Goal: Task Accomplishment & Management: Use online tool/utility

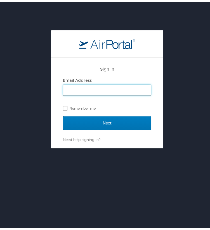
click at [96, 88] on input "Email Address" at bounding box center [107, 88] width 88 height 11
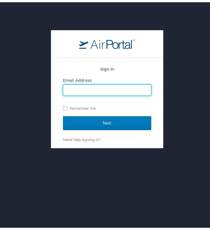
type input "everett.platt@i-labs.tech"
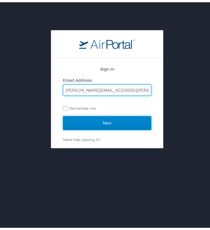
click at [98, 114] on input "Next" at bounding box center [107, 121] width 88 height 14
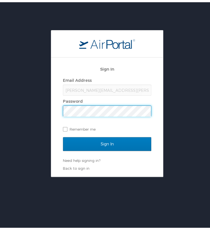
click at [63, 135] on input "Sign In" at bounding box center [107, 142] width 88 height 14
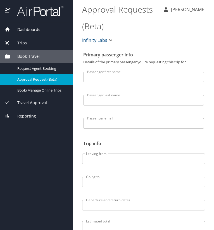
click at [41, 56] on div "Book Travel" at bounding box center [36, 56] width 64 height 6
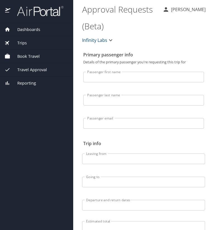
click at [36, 44] on div "Trips" at bounding box center [36, 43] width 64 height 6
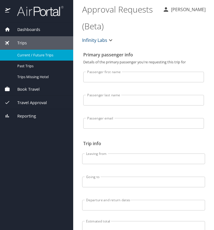
click at [37, 53] on span "Current / Future Trips" at bounding box center [41, 55] width 49 height 5
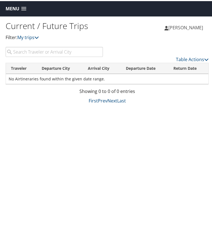
click at [22, 7] on span at bounding box center [23, 8] width 5 height 4
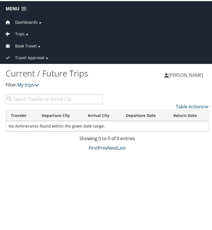
click at [29, 44] on span "Book Travel" at bounding box center [26, 45] width 22 height 6
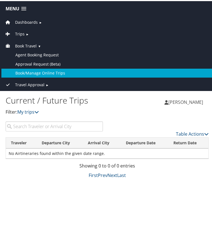
click at [41, 70] on link "Book/Manage Online Trips" at bounding box center [106, 72] width 211 height 9
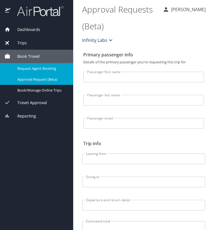
click at [56, 70] on span "Request Agent Booking" at bounding box center [41, 68] width 49 height 5
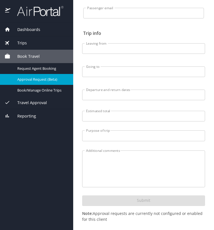
scroll to position [112, 0]
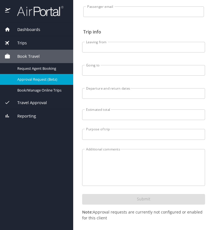
click at [131, 49] on input "Leaving from" at bounding box center [143, 47] width 123 height 11
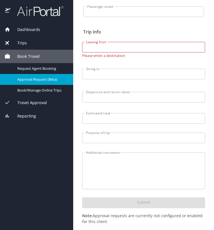
click at [141, 27] on div "Primary passenger info Details of the primary passenger you're requesting this …" at bounding box center [143, 87] width 123 height 300
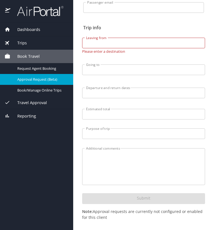
scroll to position [119, 0]
